Goal: Complete application form

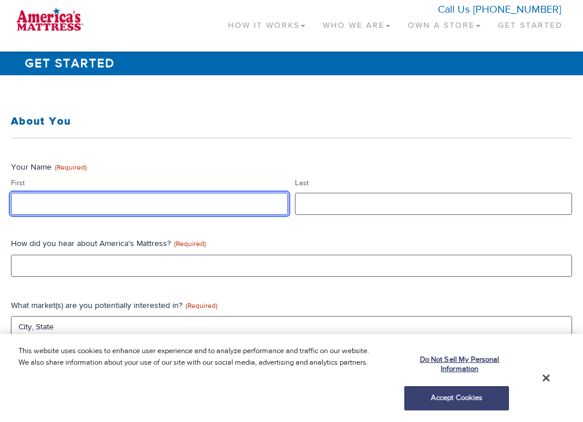
type input "data"
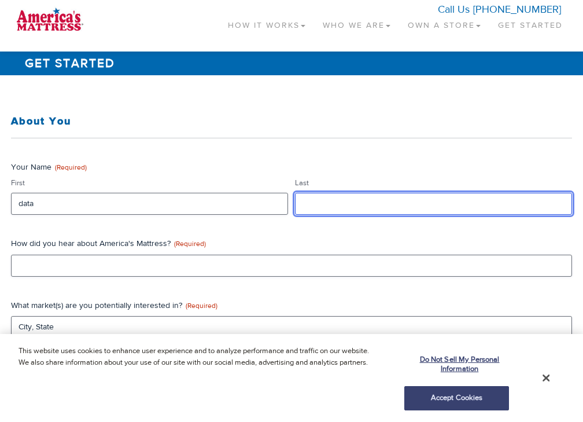
type input "data"
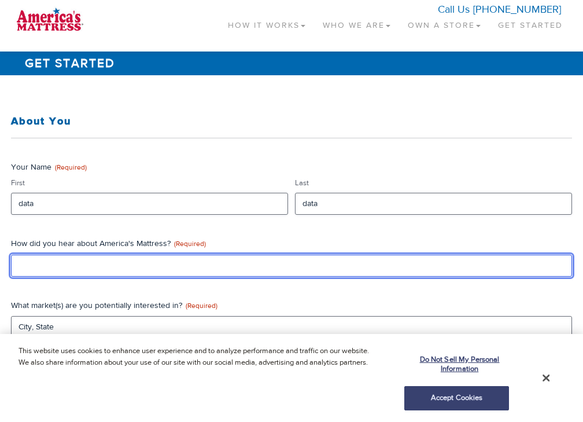
type input "data"
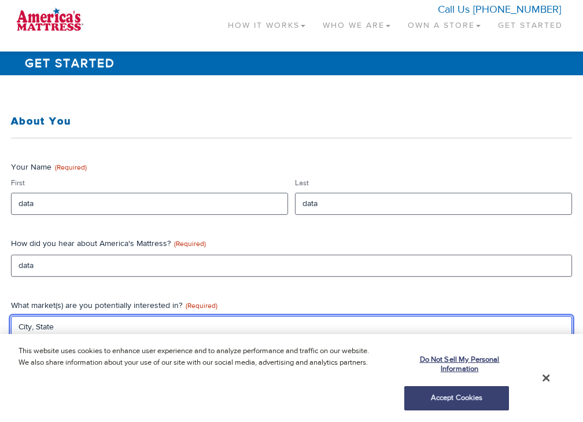
type input "CA"
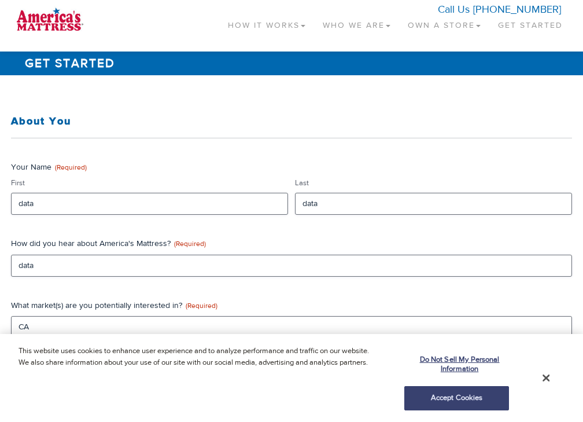
type input "data"
select select "12:00 am"
type textarea "data"
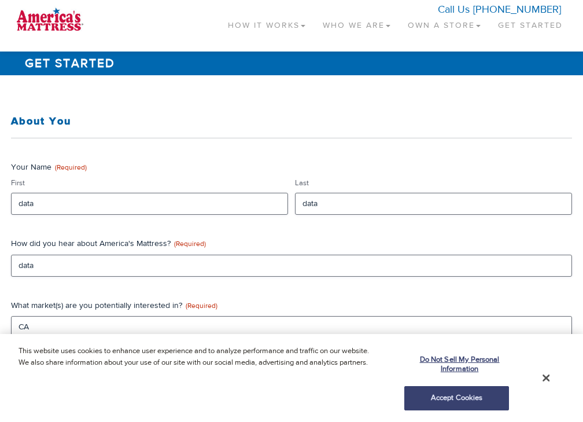
type input "(___) ___-____"
select select "Phone"
